Goal: Use online tool/utility: Use online tool/utility

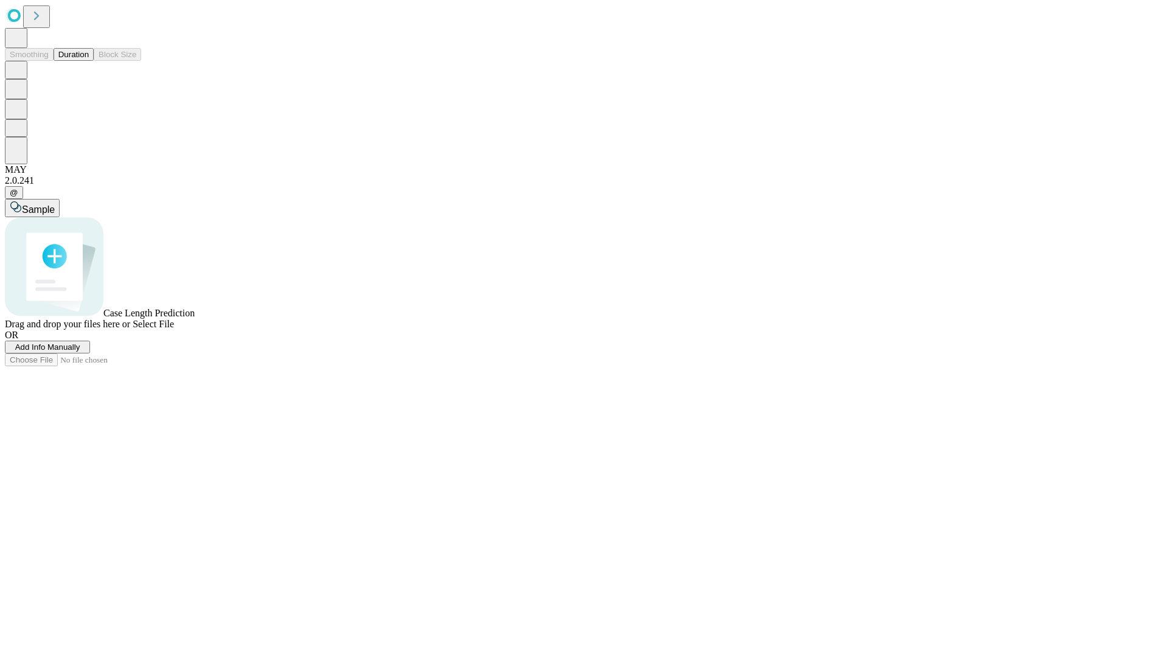
click at [89, 61] on button "Duration" at bounding box center [74, 54] width 40 height 13
click at [174, 329] on span "Select File" at bounding box center [153, 324] width 41 height 10
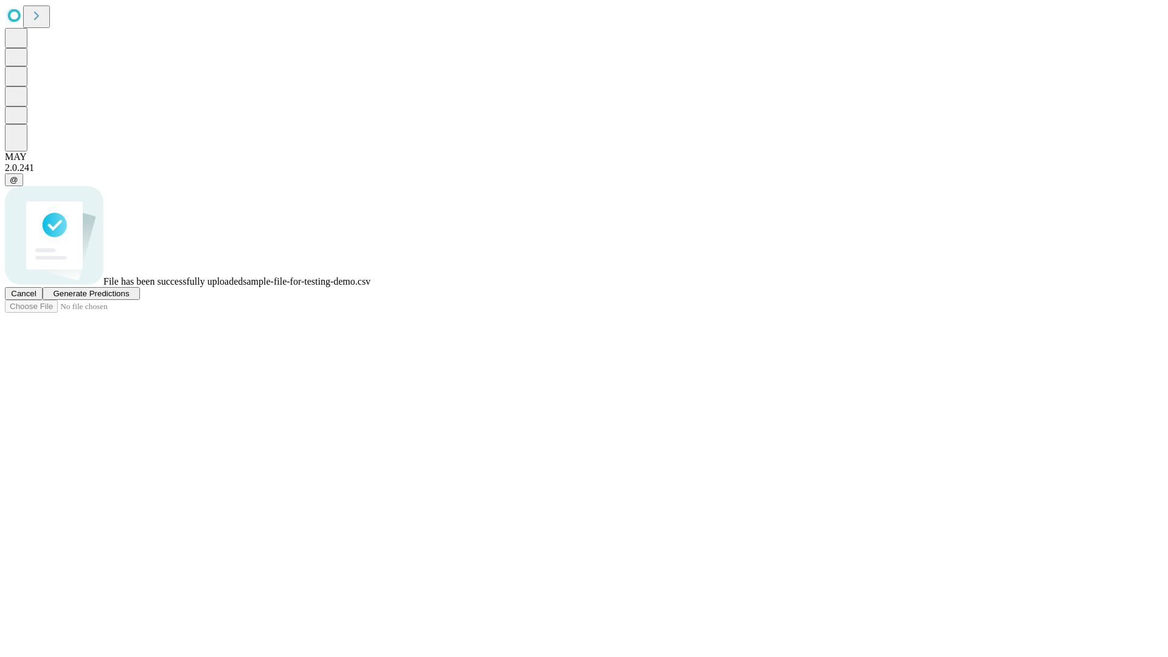
click at [129, 298] on span "Generate Predictions" at bounding box center [91, 293] width 76 height 9
